Goal: Task Accomplishment & Management: Use online tool/utility

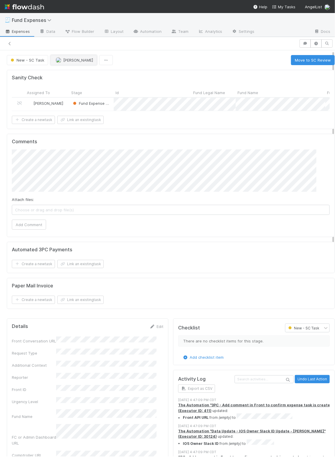
click at [63, 60] on span "[PERSON_NAME]" at bounding box center [78, 60] width 30 height 5
click at [292, 62] on button "Move to SC Review" at bounding box center [313, 60] width 44 height 10
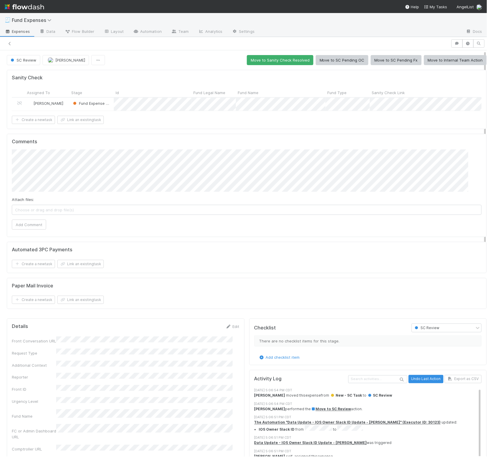
click at [167, 248] on div "Sanity Check Assigned To Stage Id Fund Legal Name Fund Name Fund Type Sanity Ch…" at bounding box center [246, 191] width 485 height 248
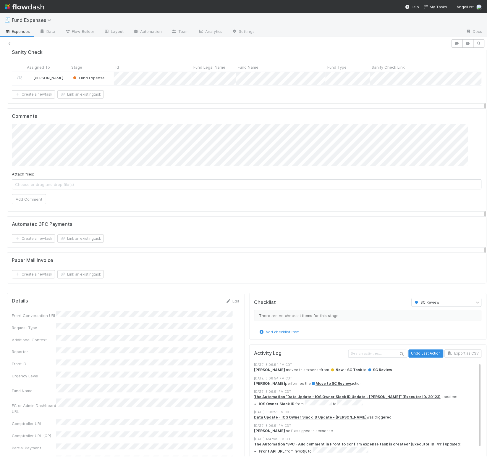
scroll to position [31, 0]
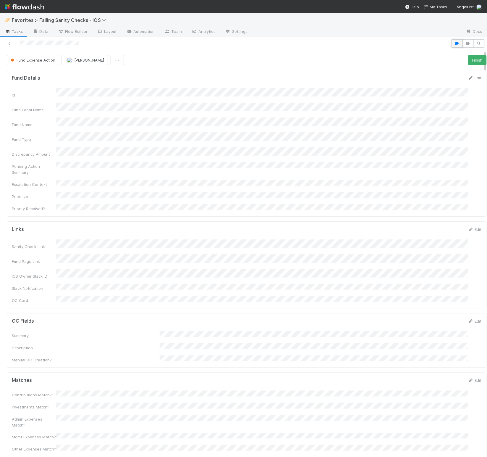
click at [335, 44] on icon "button" at bounding box center [457, 44] width 6 height 4
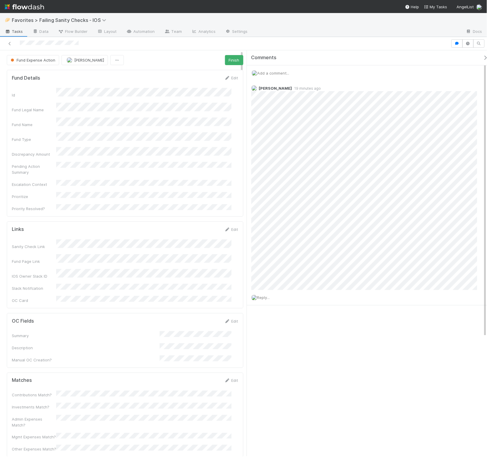
click at [335, 56] on icon "button" at bounding box center [486, 57] width 6 height 5
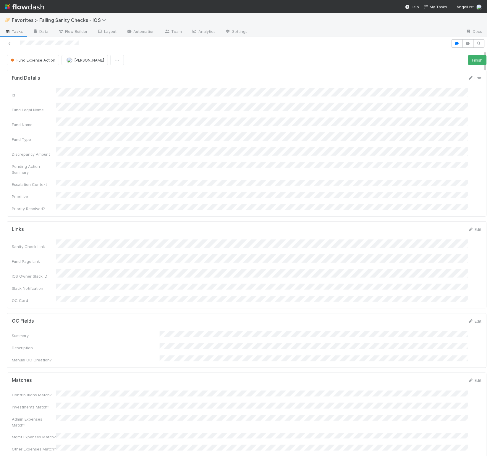
click at [289, 168] on div "Id Fund Legal Name Fund Name Fund Type Discrepancy Amount Pending Action Summar…" at bounding box center [247, 150] width 470 height 124
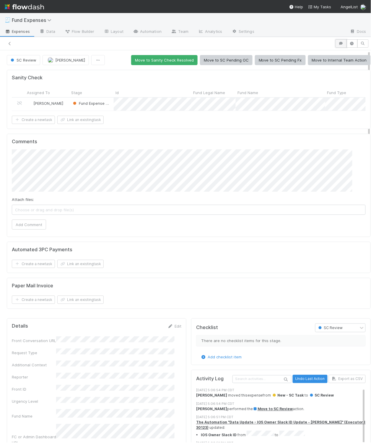
click at [335, 41] on button "button" at bounding box center [341, 43] width 11 height 8
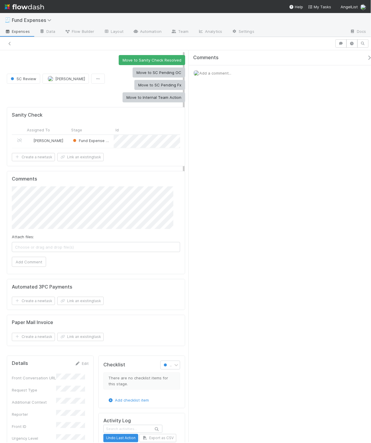
click at [216, 73] on span "Add a comment..." at bounding box center [216, 73] width 32 height 5
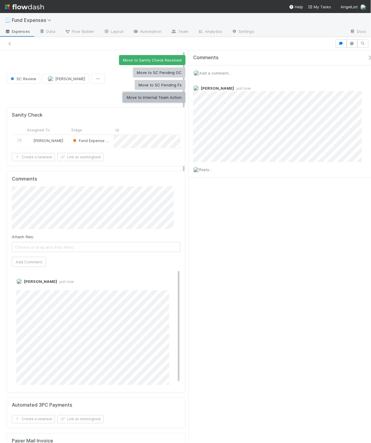
click at [156, 99] on button "Move to Internal Team Action" at bounding box center [154, 97] width 63 height 10
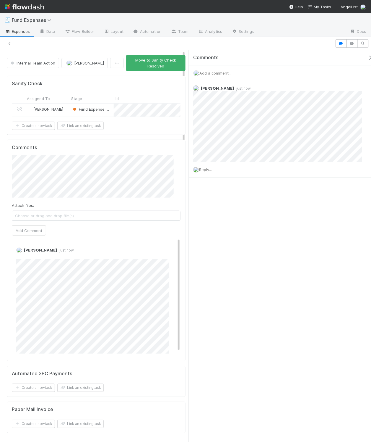
click at [335, 58] on icon "button" at bounding box center [371, 57] width 6 height 5
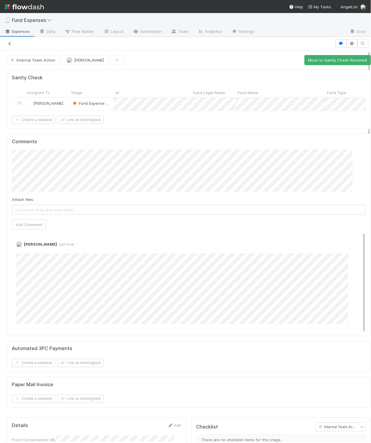
click at [9, 43] on icon at bounding box center [10, 44] width 6 height 4
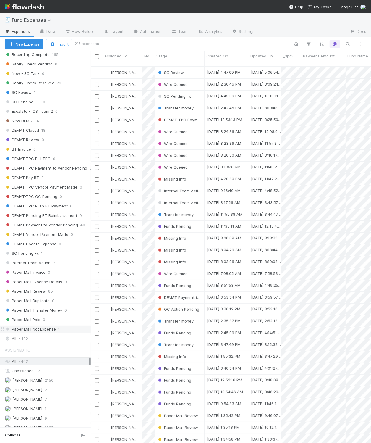
scroll to position [504, 0]
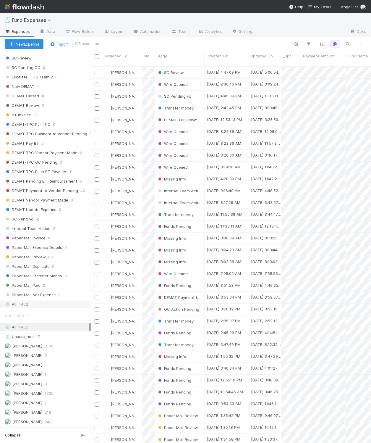
click at [38, 300] on div "All 4402" at bounding box center [47, 303] width 85 height 7
click at [346, 43] on icon "button" at bounding box center [348, 43] width 6 height 5
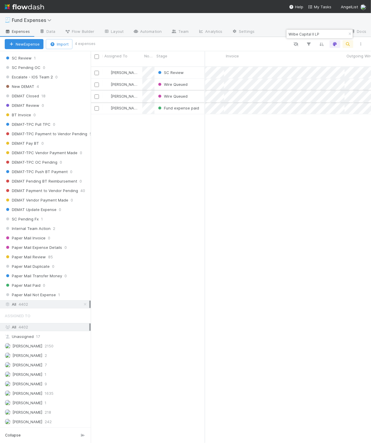
scroll to position [0, 0]
type input "Wilbe Capital II LP"
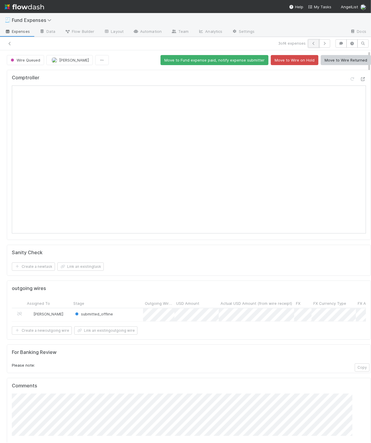
click at [311, 45] on icon "button" at bounding box center [314, 44] width 6 height 4
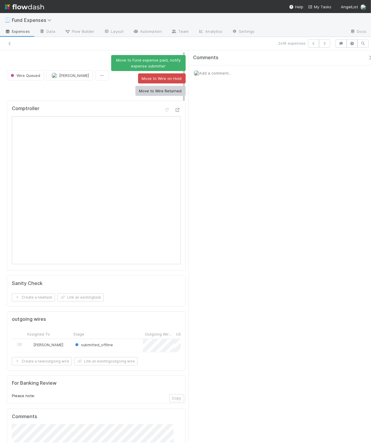
click at [367, 57] on icon "button" at bounding box center [370, 57] width 6 height 5
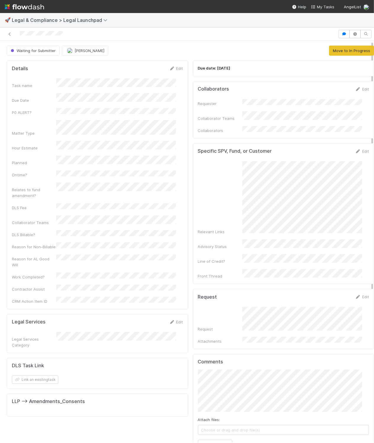
click at [190, 260] on div "Due date: [DATE] Collaborators Edit Requester Collaborator Teams Collaborators …" at bounding box center [283, 320] width 186 height 524
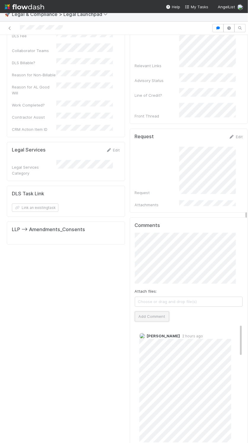
drag, startPoint x: 145, startPoint y: 304, endPoint x: 142, endPoint y: 306, distance: 4.1
click at [145, 311] on button "Add Comment" at bounding box center [152, 316] width 34 height 10
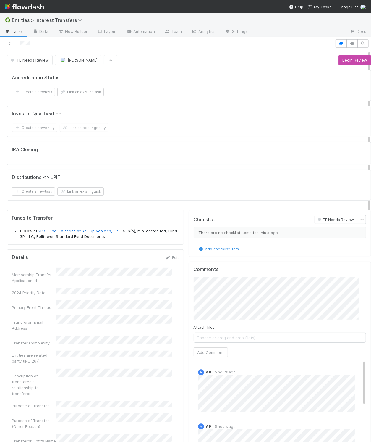
click at [194, 110] on div "Investor Qualification Create a new entity Link an existing entity" at bounding box center [189, 121] width 364 height 31
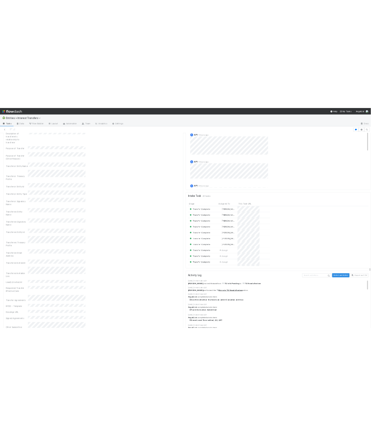
scroll to position [324, 0]
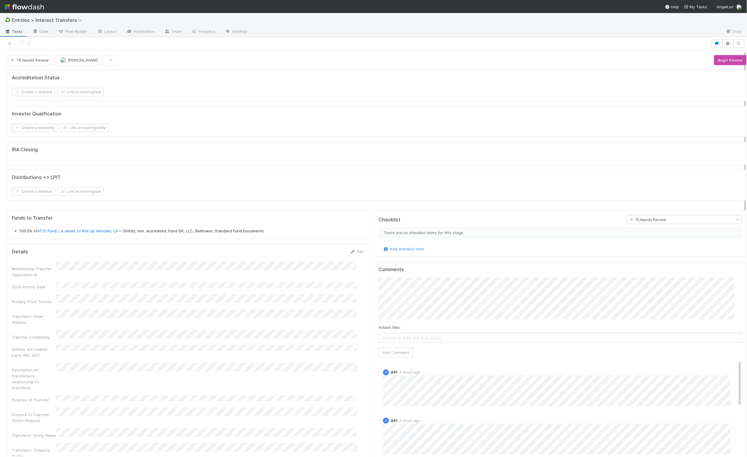
scroll to position [114, 350]
click at [714, 61] on button "Begin Review" at bounding box center [730, 60] width 33 height 10
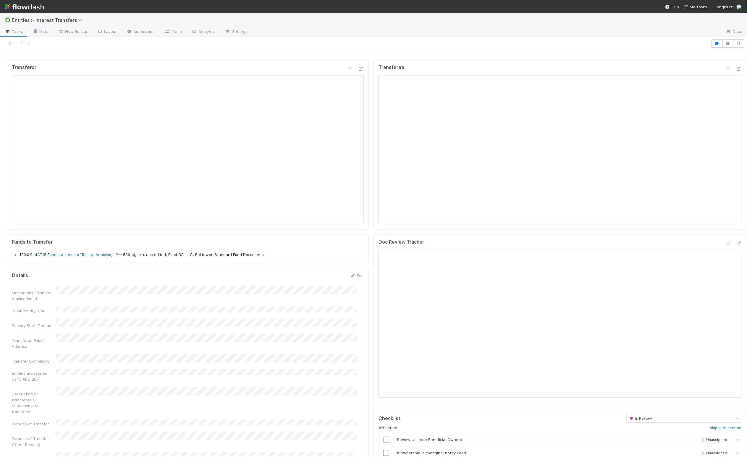
scroll to position [0, 0]
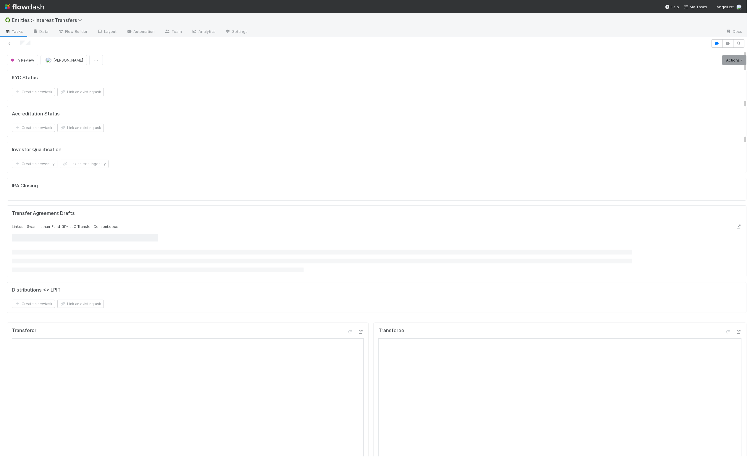
click at [360, 173] on div "Investor Qualification Create a new entity Link an existing entity" at bounding box center [377, 157] width 740 height 31
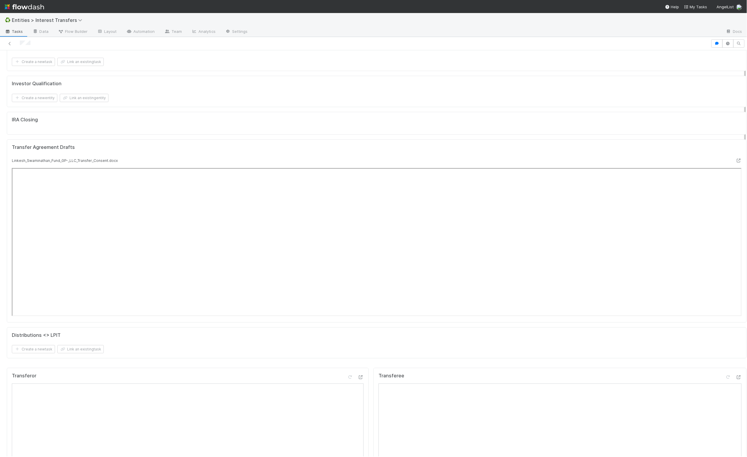
scroll to position [67, 0]
click at [356, 133] on div "IRA Closing" at bounding box center [377, 121] width 740 height 23
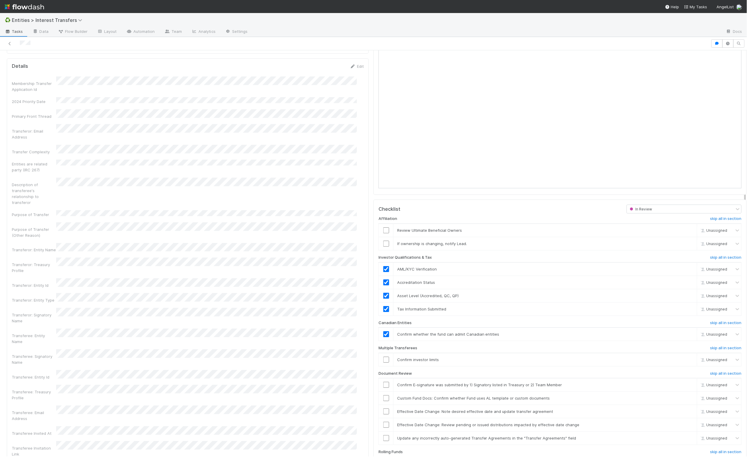
scroll to position [608, 0]
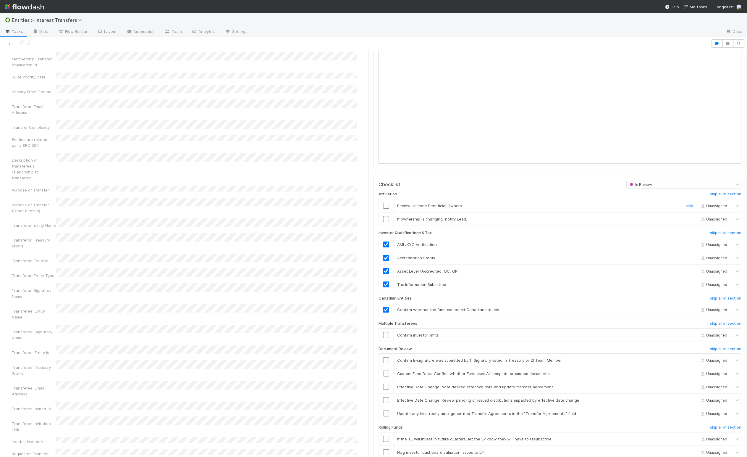
click at [383, 208] on input "checkbox" at bounding box center [386, 206] width 6 height 6
click at [686, 221] on link "skip" at bounding box center [689, 218] width 7 height 5
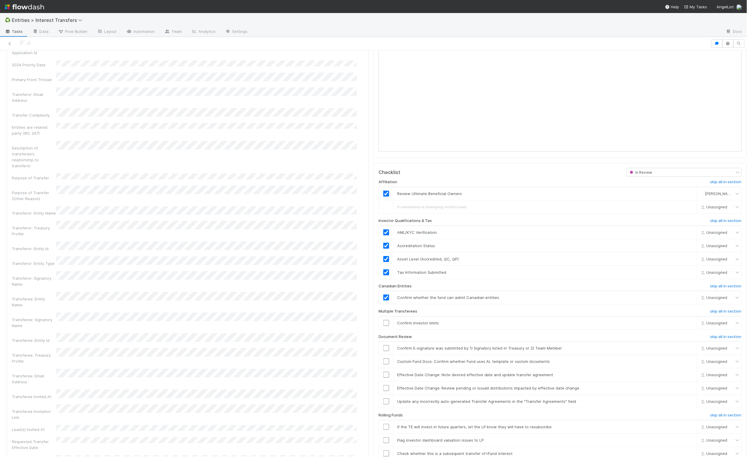
scroll to position [621, 0]
click at [710, 312] on h6 "skip all in section" at bounding box center [725, 310] width 31 height 5
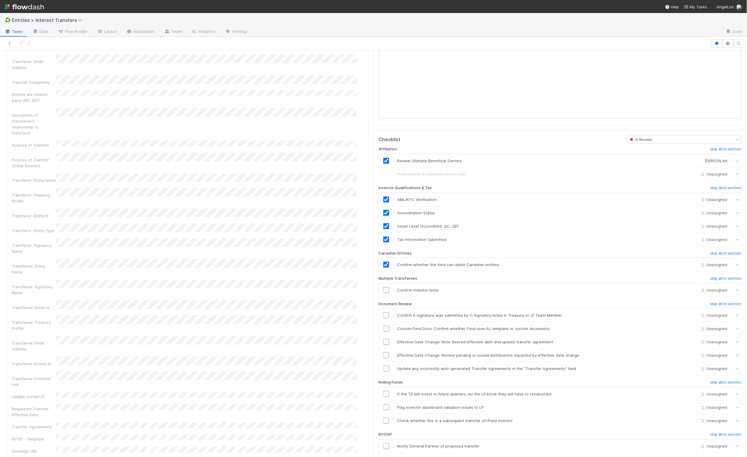
scroll to position [673, 0]
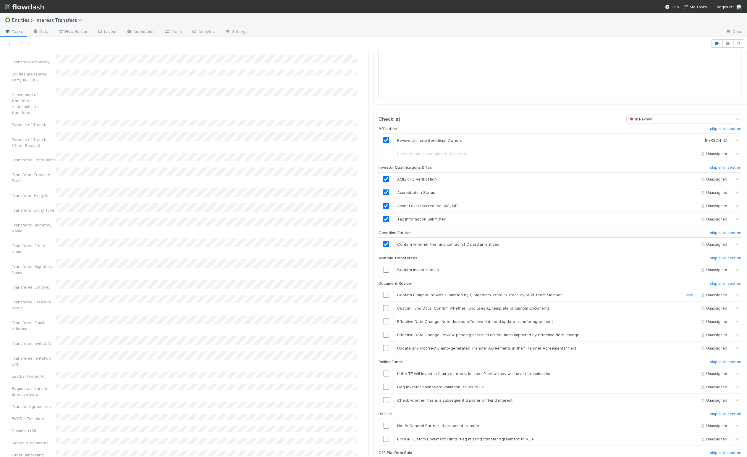
click at [383, 297] on input "checkbox" at bounding box center [386, 295] width 6 height 6
click at [686, 310] on link "skip" at bounding box center [689, 307] width 7 height 5
click at [686, 324] on link "skip" at bounding box center [689, 321] width 7 height 5
click at [686, 337] on link "skip" at bounding box center [689, 334] width 7 height 5
click at [686, 350] on link "skip" at bounding box center [689, 347] width 7 height 5
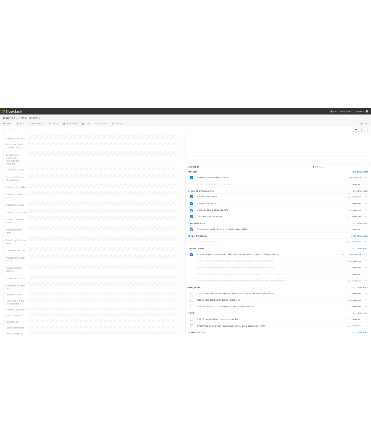
scroll to position [748, 0]
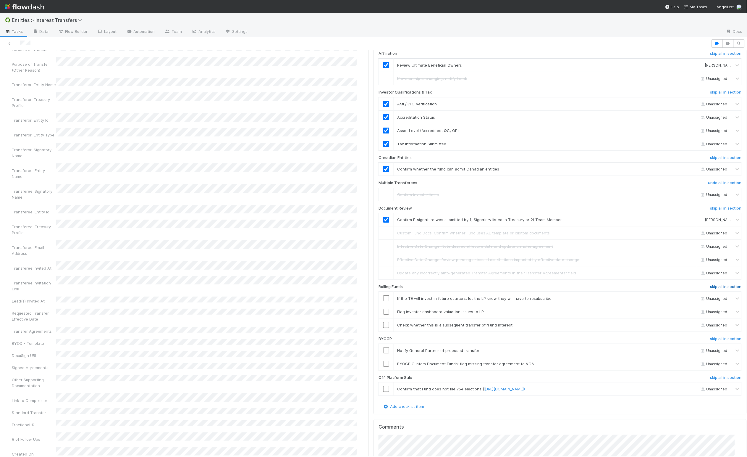
click at [720, 289] on h6 "skip all in section" at bounding box center [725, 286] width 31 height 5
click at [719, 341] on h6 "skip all in section" at bounding box center [725, 338] width 31 height 5
click at [713, 380] on h6 "skip all in section" at bounding box center [725, 377] width 31 height 5
click at [714, 380] on h6 "undo all in section" at bounding box center [724, 377] width 33 height 5
drag, startPoint x: 380, startPoint y: 398, endPoint x: 444, endPoint y: 397, distance: 63.3
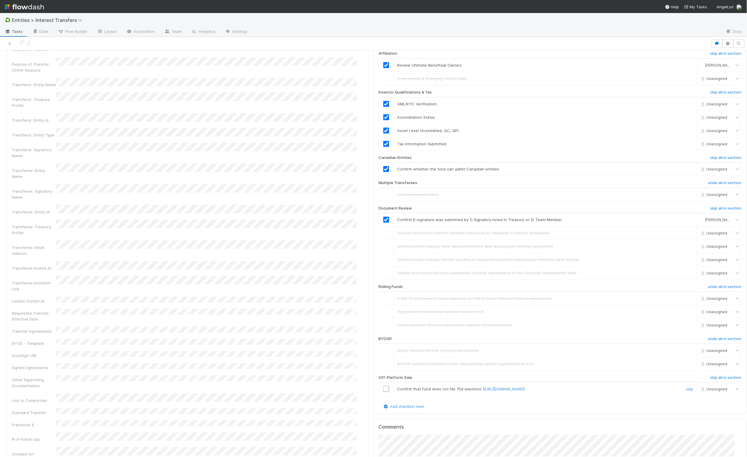
click at [383, 392] on input "checkbox" at bounding box center [386, 389] width 6 height 6
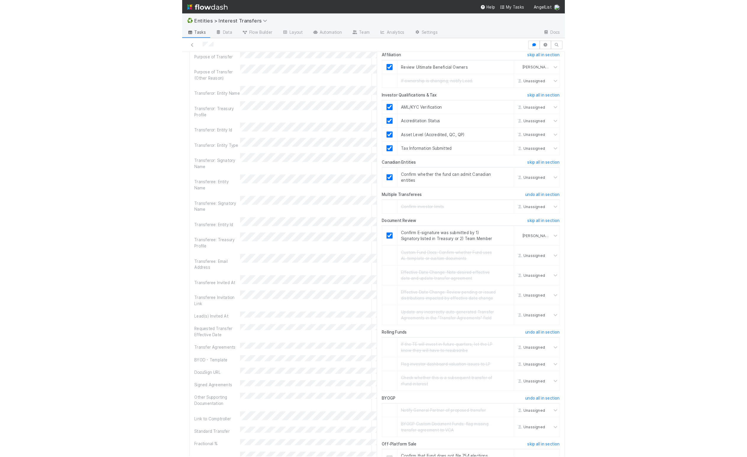
scroll to position [754, 0]
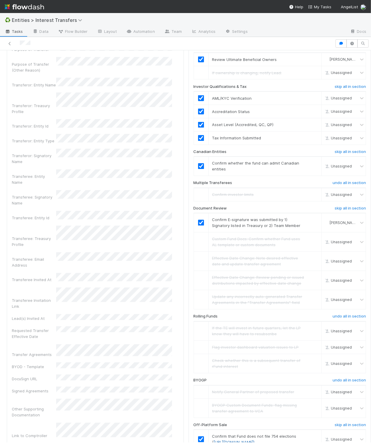
checkbox input "true"
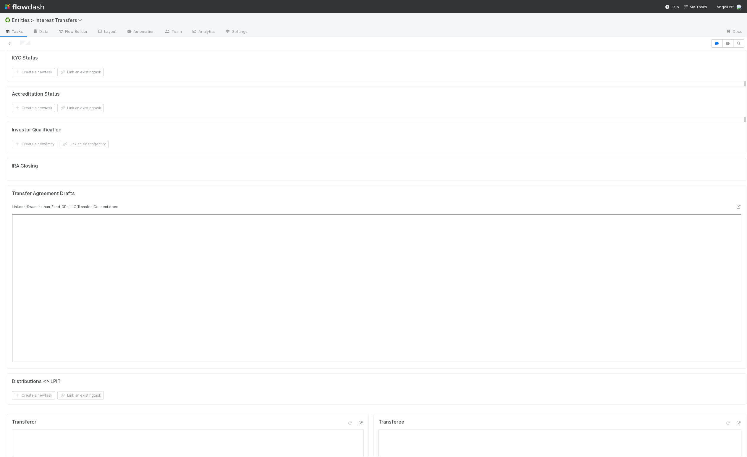
scroll to position [0, 0]
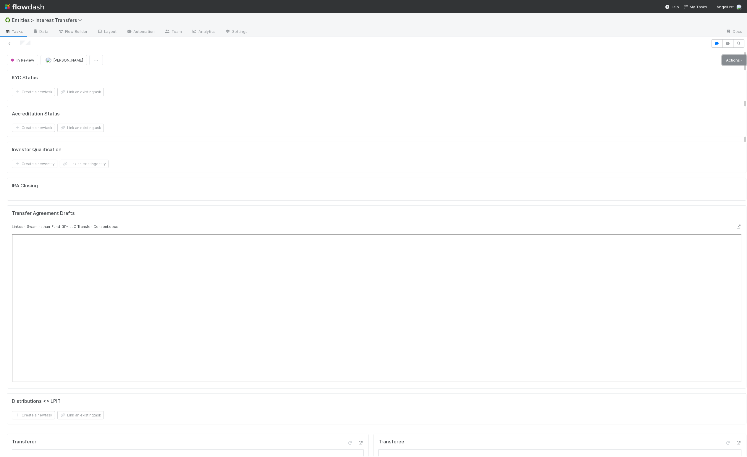
click at [722, 63] on link "Actions" at bounding box center [734, 60] width 24 height 10
click at [712, 80] on button "New Info Requested" at bounding box center [713, 81] width 70 height 8
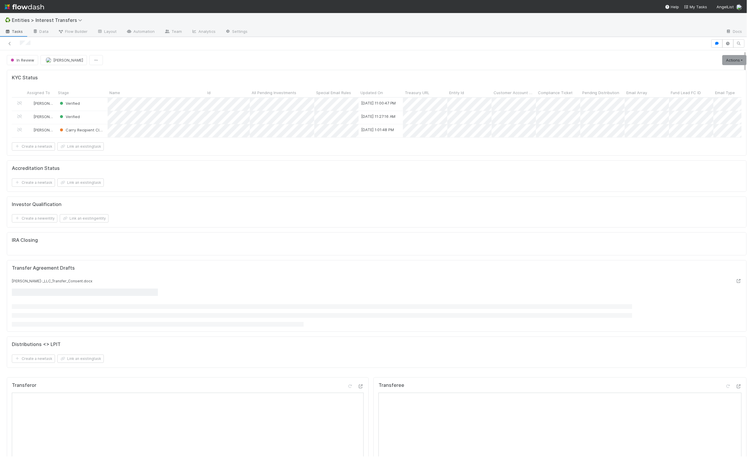
scroll to position [114, 350]
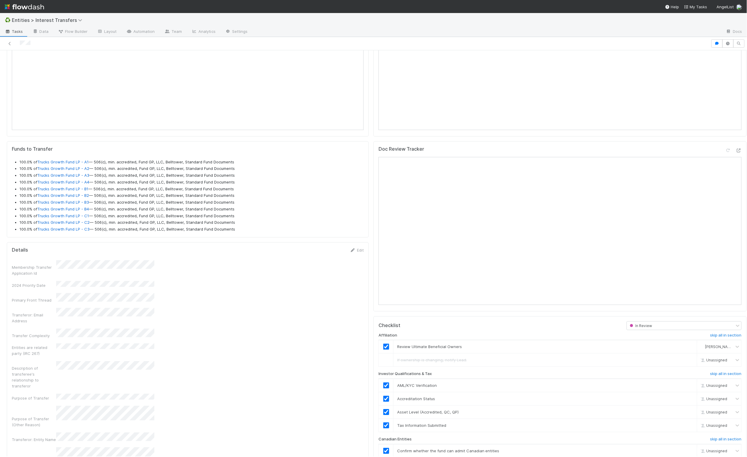
scroll to position [114, 350]
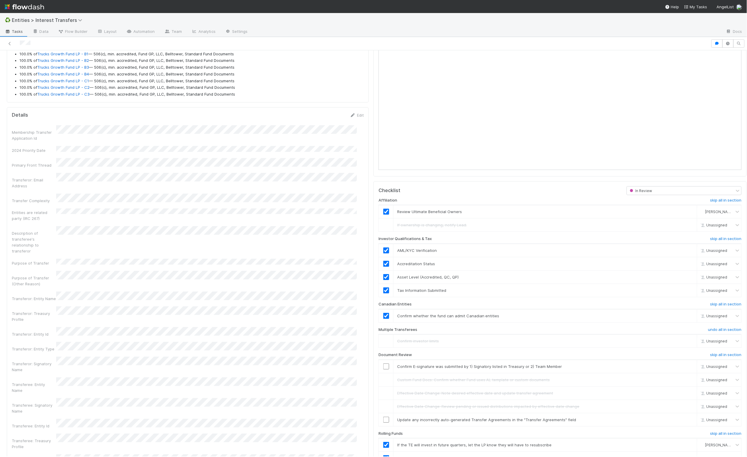
scroll to position [847, 0]
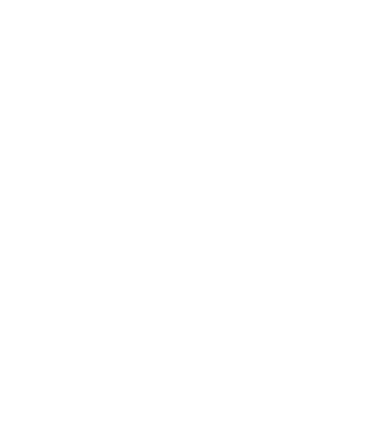
drag, startPoint x: 200, startPoint y: 201, endPoint x: 195, endPoint y: 203, distance: 4.9
click at [200, 0] on html at bounding box center [185, 0] width 371 height 0
click at [190, 0] on html at bounding box center [185, 0] width 371 height 0
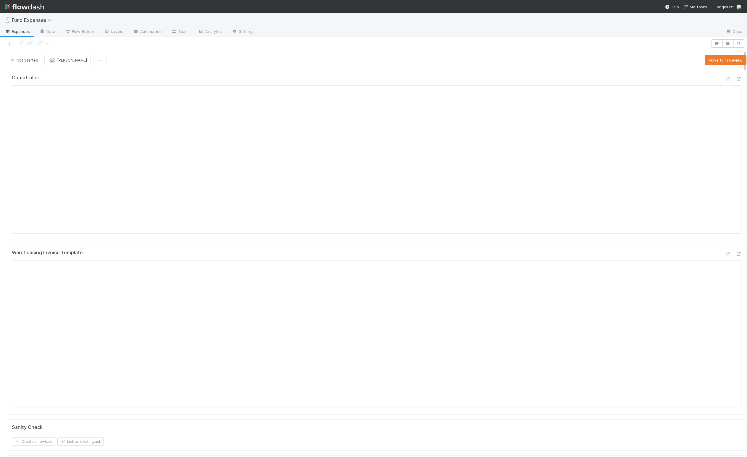
click at [123, 74] on div "Comptroller" at bounding box center [377, 155] width 740 height 170
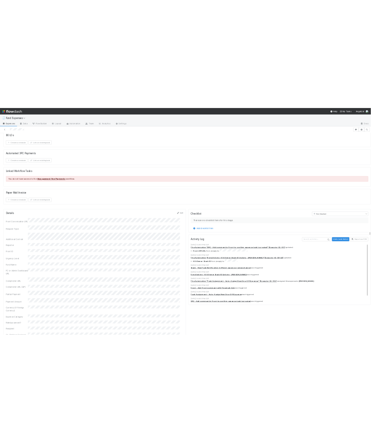
scroll to position [553, 0]
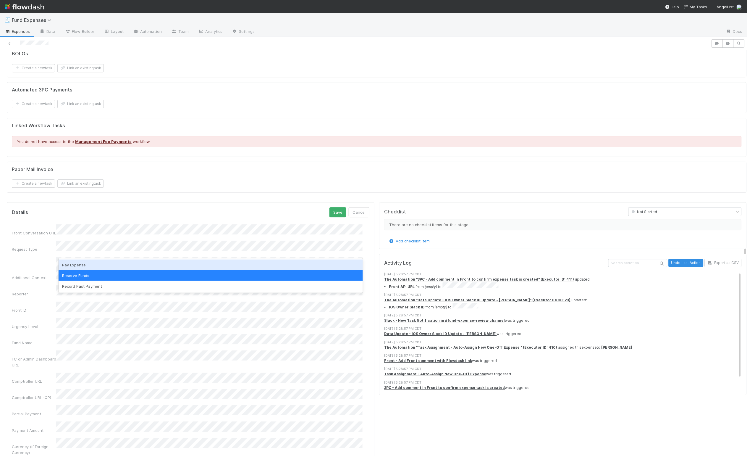
click at [282, 217] on div "Details Save Cancel" at bounding box center [191, 212] width 358 height 10
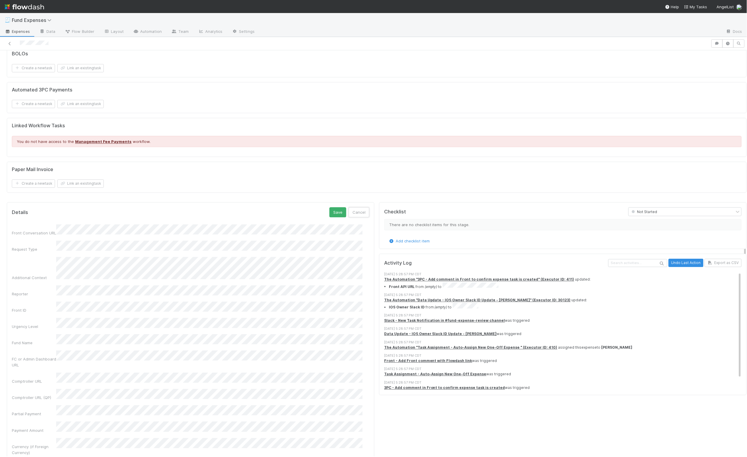
click at [356, 217] on button "Cancel" at bounding box center [359, 212] width 21 height 10
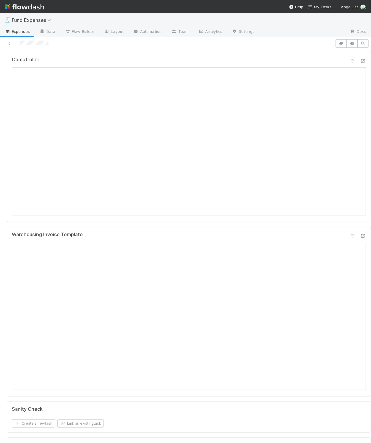
scroll to position [0, 0]
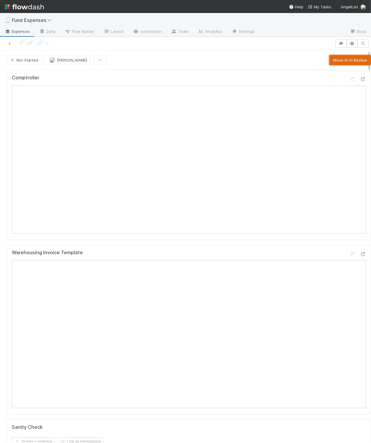
click at [333, 63] on button "Move to In Review" at bounding box center [350, 60] width 42 height 10
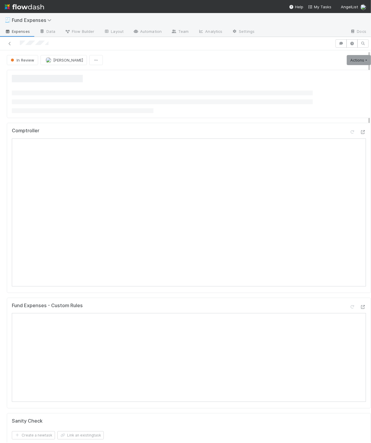
drag, startPoint x: 119, startPoint y: 110, endPoint x: 126, endPoint y: 111, distance: 7.8
click at [119, 110] on li at bounding box center [83, 110] width 142 height 5
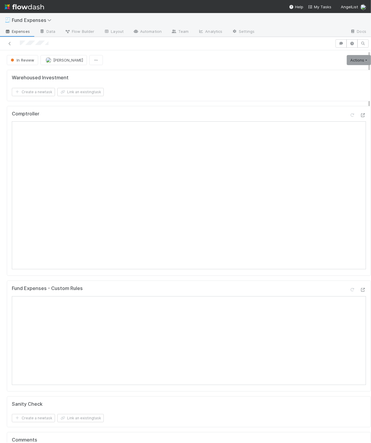
click at [208, 96] on div "Create a new task Link an existing task" at bounding box center [189, 92] width 354 height 8
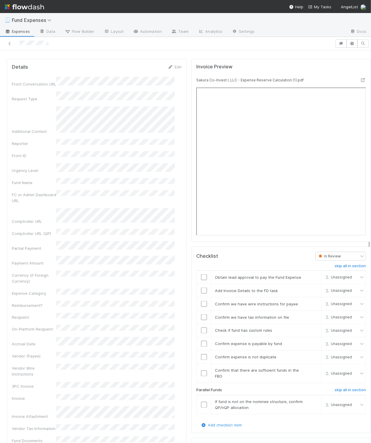
scroll to position [563, 0]
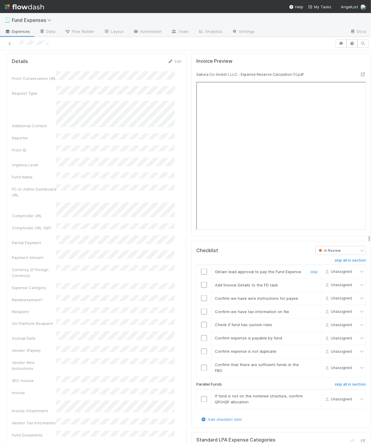
click at [201, 274] on input "checkbox" at bounding box center [204, 272] width 6 height 6
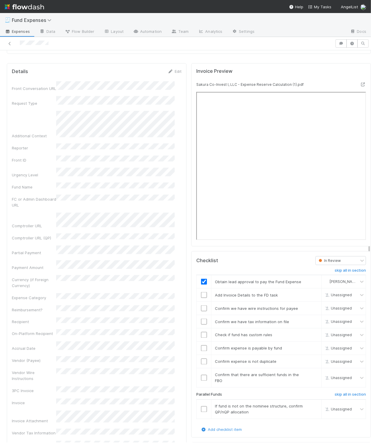
scroll to position [552, 0]
click at [171, 75] on link "Edit" at bounding box center [175, 72] width 14 height 5
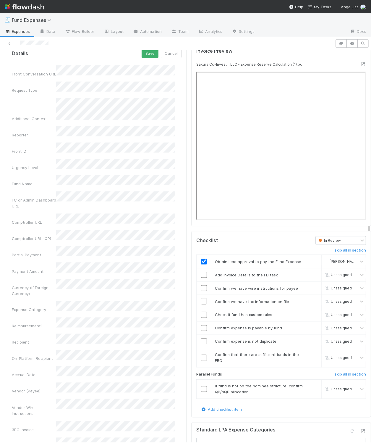
scroll to position [583, 0]
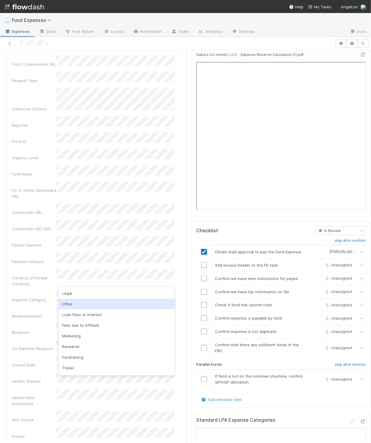
click at [77, 304] on div "Other" at bounding box center [117, 303] width 116 height 11
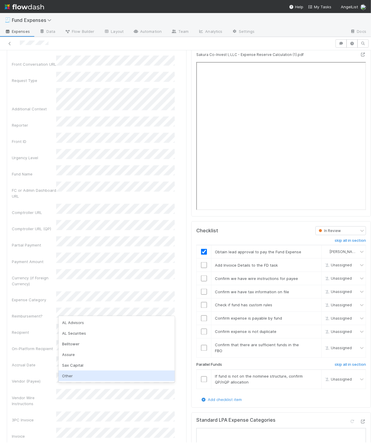
click at [77, 376] on div "Other" at bounding box center [117, 375] width 116 height 11
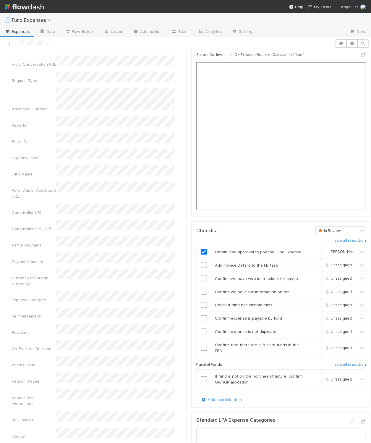
scroll to position [606, 0]
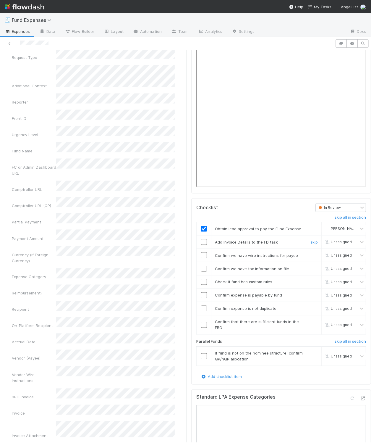
drag, startPoint x: 197, startPoint y: 253, endPoint x: 196, endPoint y: 263, distance: 10.1
click at [201, 245] on input "checkbox" at bounding box center [204, 242] width 6 height 6
click at [201, 258] on input "checkbox" at bounding box center [204, 255] width 6 height 6
checkbox input "true"
click at [311, 258] on link "skip" at bounding box center [314, 255] width 7 height 5
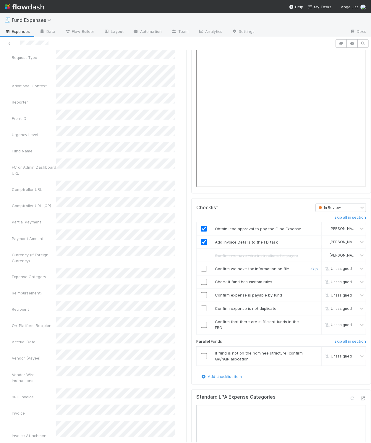
click at [311, 271] on link "skip" at bounding box center [314, 268] width 7 height 5
click at [311, 284] on link "skip" at bounding box center [314, 281] width 7 height 5
drag, startPoint x: 301, startPoint y: 308, endPoint x: 305, endPoint y: 319, distance: 11.8
click at [311, 297] on link "skip" at bounding box center [314, 295] width 7 height 5
click at [311, 311] on link "skip" at bounding box center [314, 308] width 7 height 5
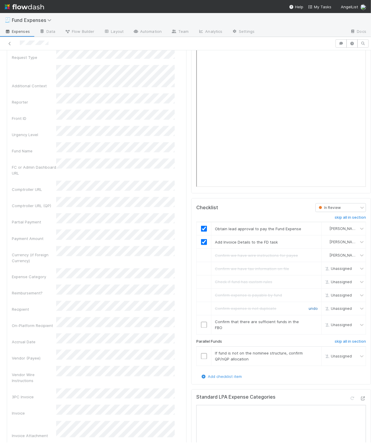
click at [309, 311] on link "undo" at bounding box center [313, 308] width 9 height 5
drag, startPoint x: 199, startPoint y: 322, endPoint x: 208, endPoint y: 326, distance: 9.8
click at [201, 311] on input "checkbox" at bounding box center [204, 308] width 6 height 6
click at [311, 324] on link "skip" at bounding box center [314, 321] width 7 height 5
click at [335, 344] on h6 "skip all in section" at bounding box center [350, 341] width 31 height 5
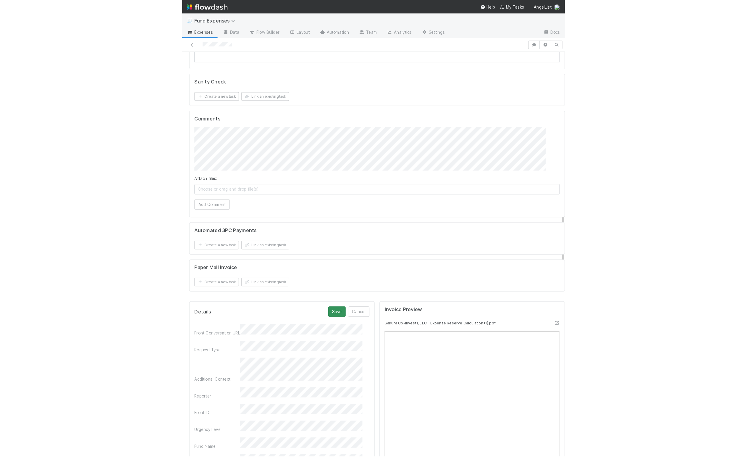
scroll to position [328, 0]
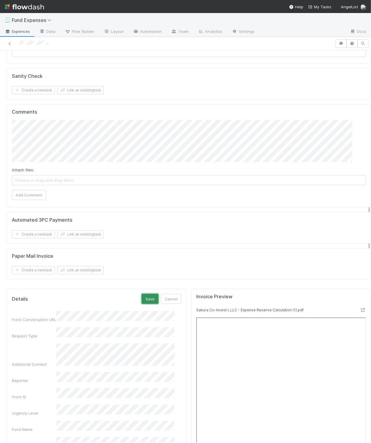
click at [144, 303] on button "Save" at bounding box center [150, 299] width 17 height 10
click at [137, 166] on div "Attach files: Choose or drag and drop file(s) Add Comment" at bounding box center [189, 160] width 354 height 80
click at [30, 200] on button "Add Comment" at bounding box center [29, 195] width 34 height 10
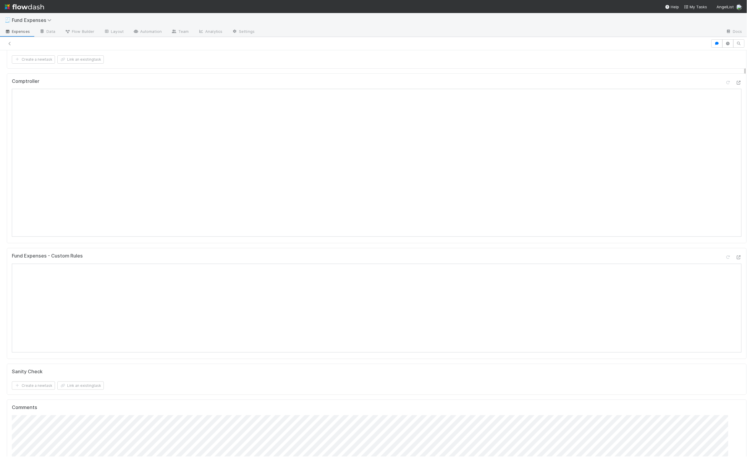
scroll to position [0, 0]
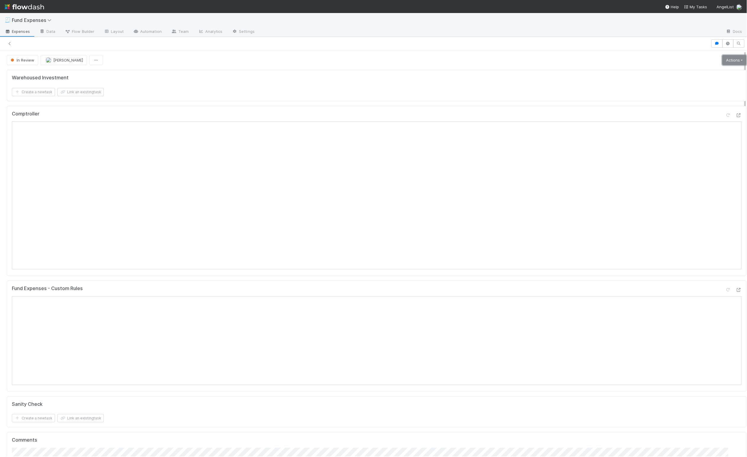
drag, startPoint x: 710, startPoint y: 61, endPoint x: 702, endPoint y: 62, distance: 8.3
click at [722, 61] on link "Actions" at bounding box center [734, 60] width 24 height 10
click at [691, 72] on button "Move to Transfer money" at bounding box center [697, 73] width 102 height 8
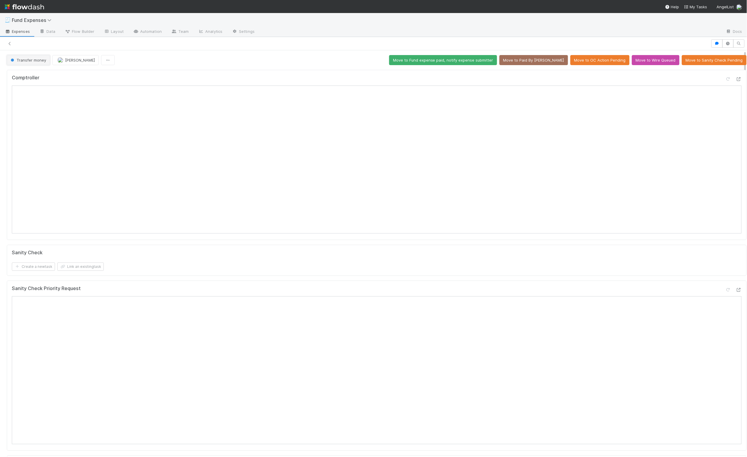
click at [25, 60] on span "Transfer money" at bounding box center [27, 60] width 37 height 5
click at [34, 99] on div "Recording Complete" at bounding box center [46, 97] width 83 height 11
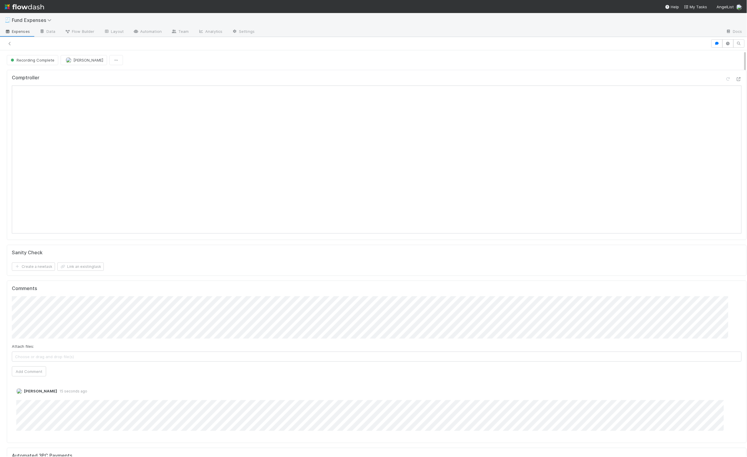
click at [26, 45] on div at bounding box center [355, 43] width 706 height 8
click at [11, 44] on icon at bounding box center [10, 44] width 6 height 4
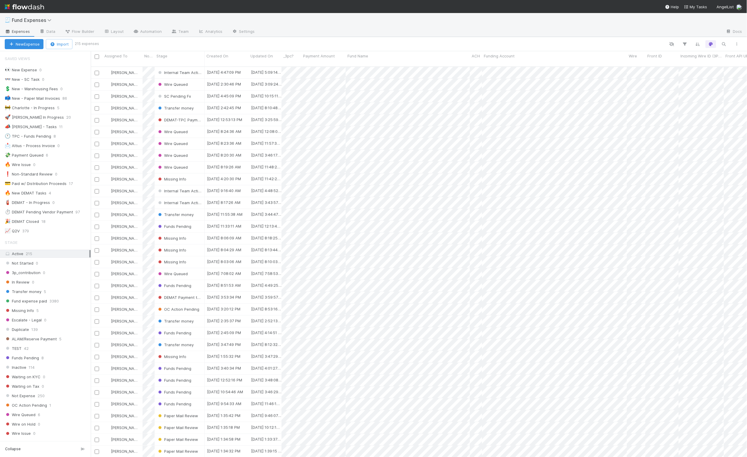
scroll to position [387, 650]
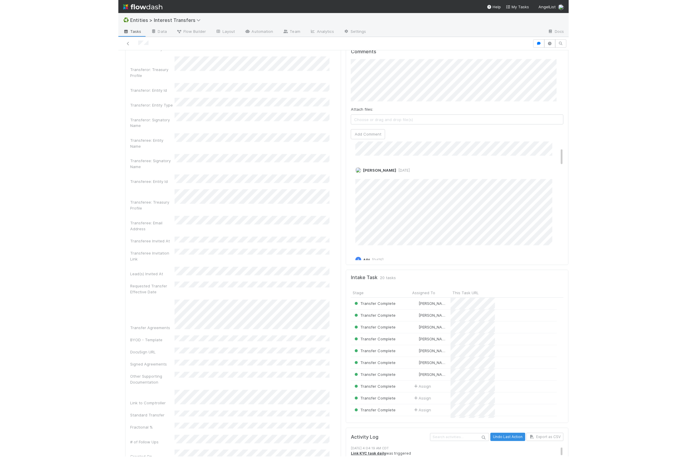
scroll to position [1437, 0]
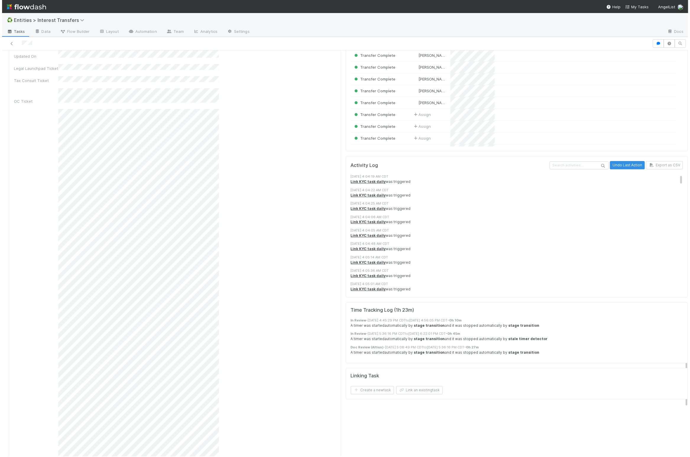
scroll to position [114, 321]
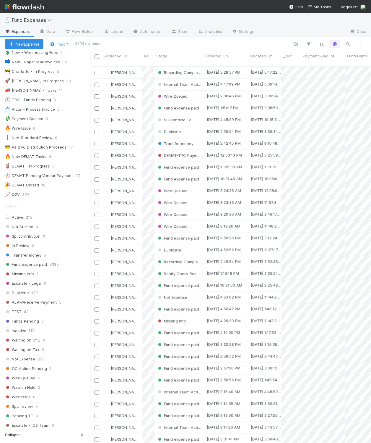
scroll to position [42, 0]
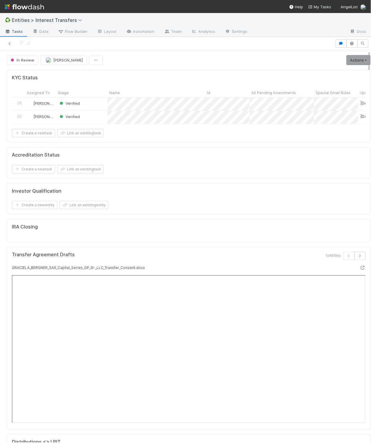
scroll to position [114, 159]
click at [174, 168] on form "Accreditation Status Create a new task Link an existing task" at bounding box center [189, 162] width 354 height 21
click at [163, 173] on div "Create a new task Link an existing task" at bounding box center [189, 169] width 354 height 8
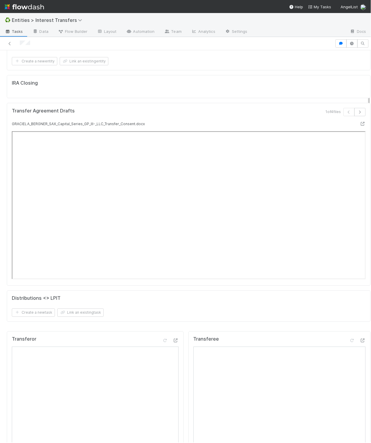
scroll to position [230, 0]
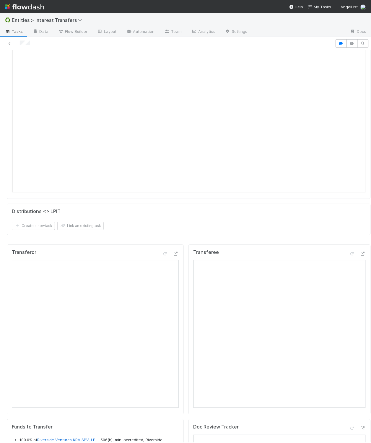
click at [182, 242] on div "KYC Status Assigned To Stage Name Id All Pending Investments Special Email Rule…" at bounding box center [188, 39] width 369 height 405
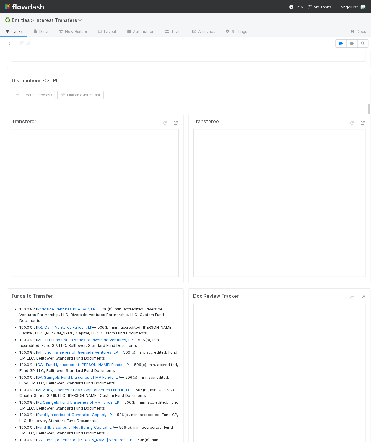
scroll to position [161, 0]
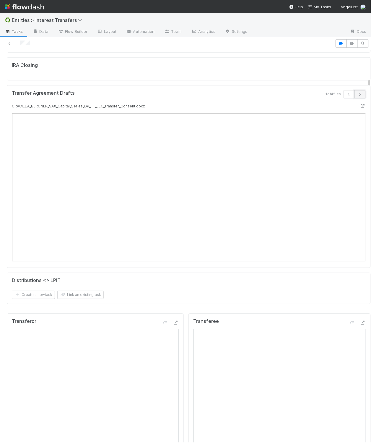
click at [355, 98] on button "button" at bounding box center [360, 94] width 11 height 8
click at [358, 96] on icon "button" at bounding box center [361, 95] width 6 height 4
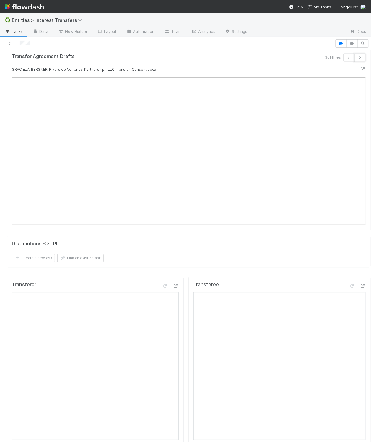
scroll to position [190, 0]
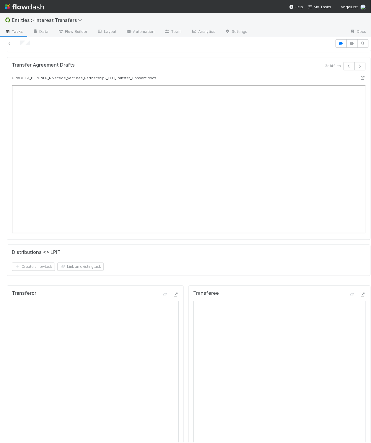
click at [181, 283] on div "KYC Status Assigned To Stage Name Id All Pending Investments Special Email Rule…" at bounding box center [188, 80] width 369 height 405
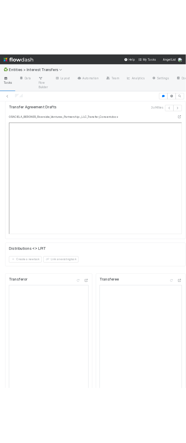
scroll to position [114, 95]
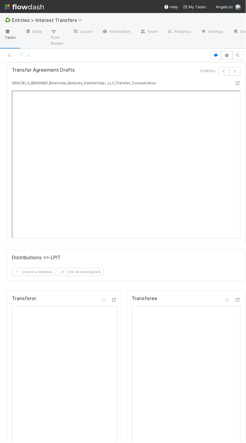
click at [173, 57] on div "IRA Closing" at bounding box center [126, 45] width 239 height 23
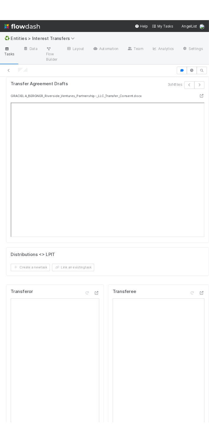
scroll to position [114, 87]
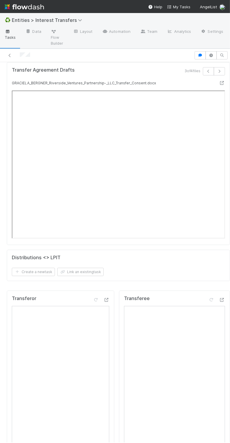
drag, startPoint x: 122, startPoint y: 277, endPoint x: 117, endPoint y: 281, distance: 5.7
click at [122, 276] on form "Distributions <> LPIT Create a new task Link an existing task" at bounding box center [119, 265] width 214 height 21
click at [115, 288] on div "KYC Status Assigned To Stage Name Id All Pending Investments Special Email Rule…" at bounding box center [118, 85] width 228 height 405
drag, startPoint x: 115, startPoint y: 294, endPoint x: 202, endPoint y: 237, distance: 103.4
click at [115, 288] on div "KYC Status Assigned To Stage Name Id All Pending Investments Special Email Rule…" at bounding box center [118, 85] width 228 height 405
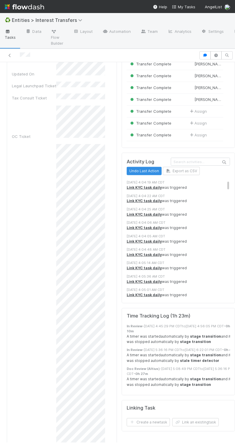
scroll to position [303, 0]
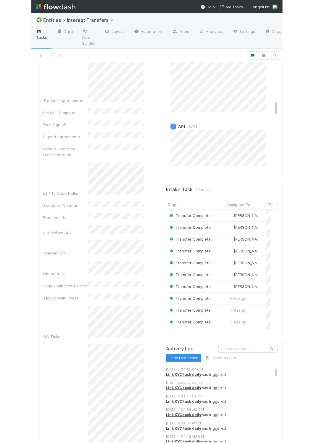
scroll to position [4, 0]
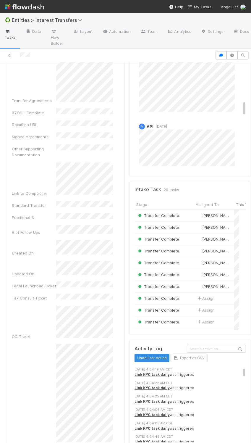
drag, startPoint x: 251, startPoint y: 213, endPoint x: 325, endPoint y: 218, distance: 74.4
click at [251, 218] on html "♻️ Entities > Interest Transfers Tasks Data Flow Builder Layout Automation Team…" at bounding box center [125, 221] width 251 height 443
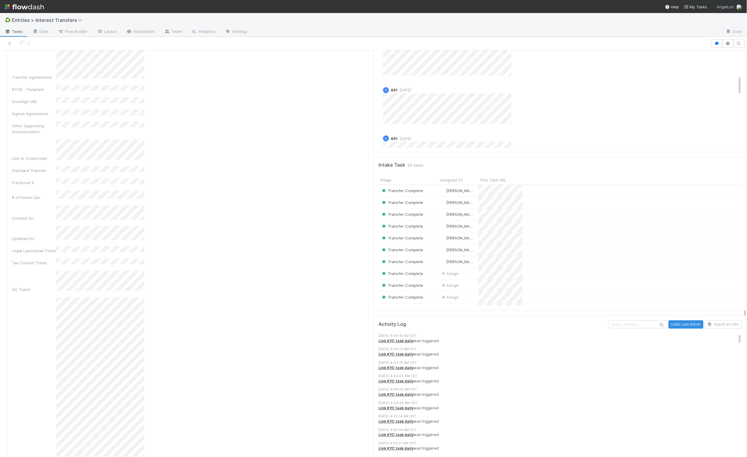
scroll to position [114, 350]
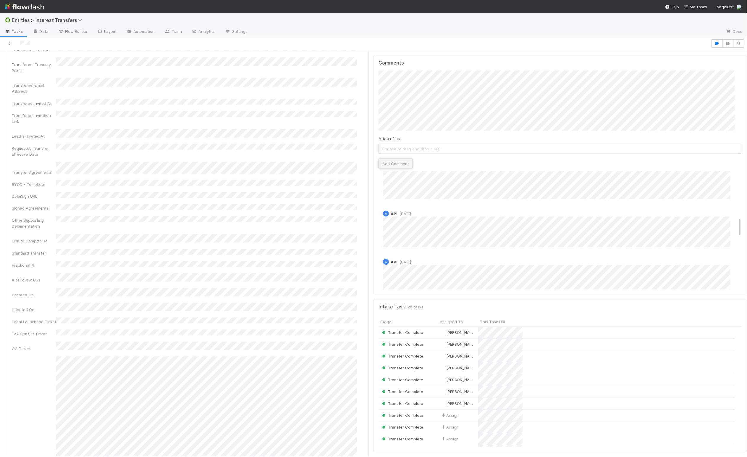
click at [401, 169] on button "Add Comment" at bounding box center [396, 164] width 34 height 10
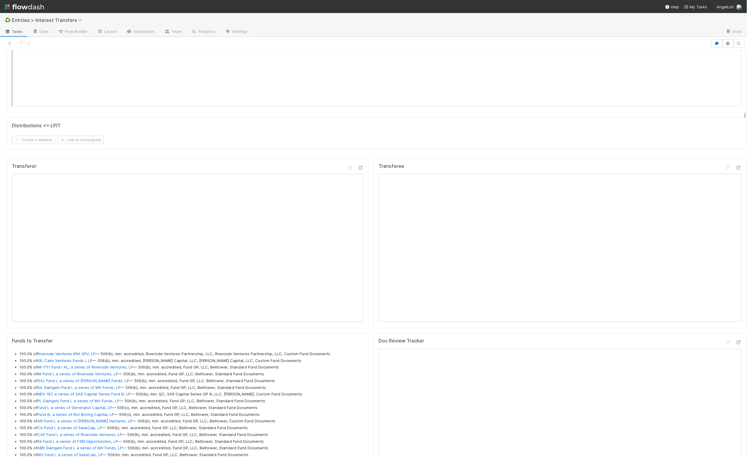
scroll to position [0, 0]
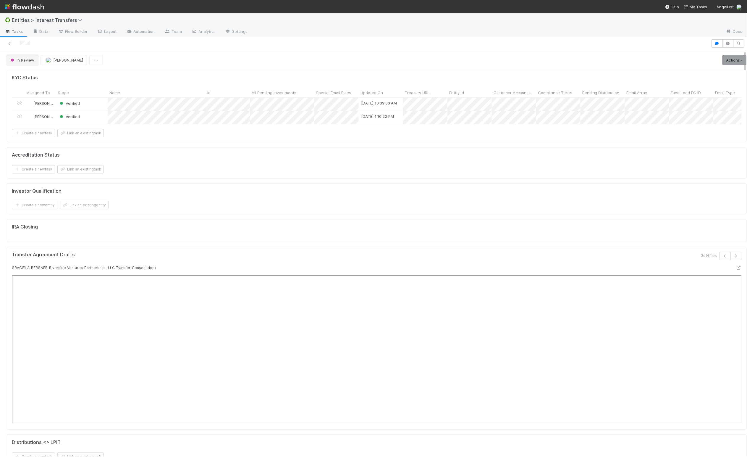
click at [25, 58] on span "In Review" at bounding box center [21, 60] width 25 height 5
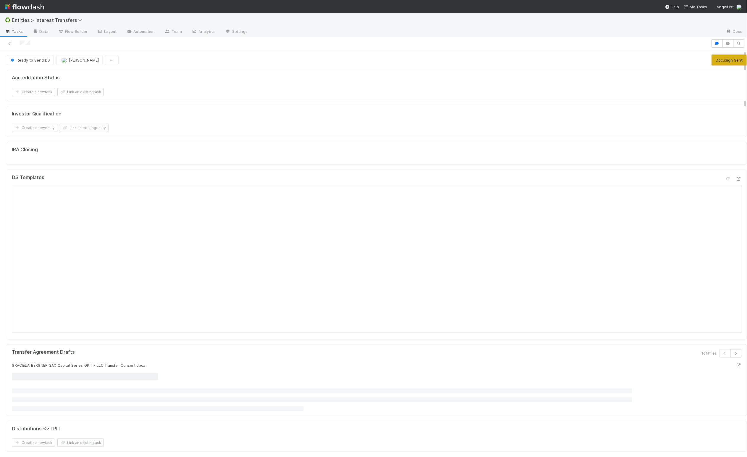
click at [717, 59] on button "DocuSign Sent" at bounding box center [729, 60] width 35 height 10
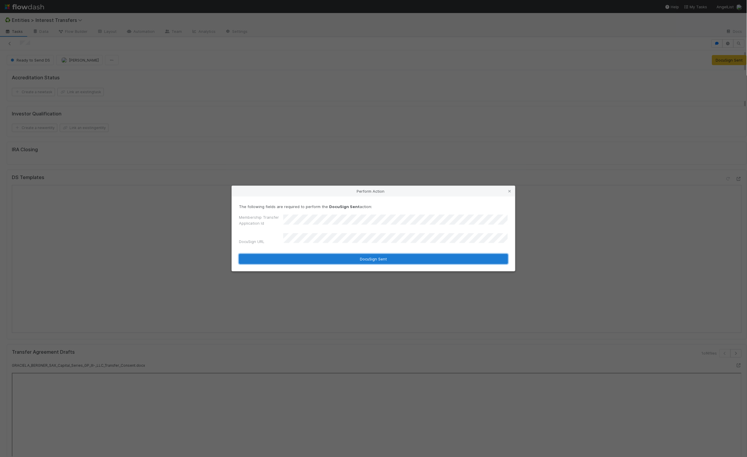
click at [356, 261] on button "DocuSign Sent" at bounding box center [373, 259] width 269 height 10
